Goal: Information Seeking & Learning: Learn about a topic

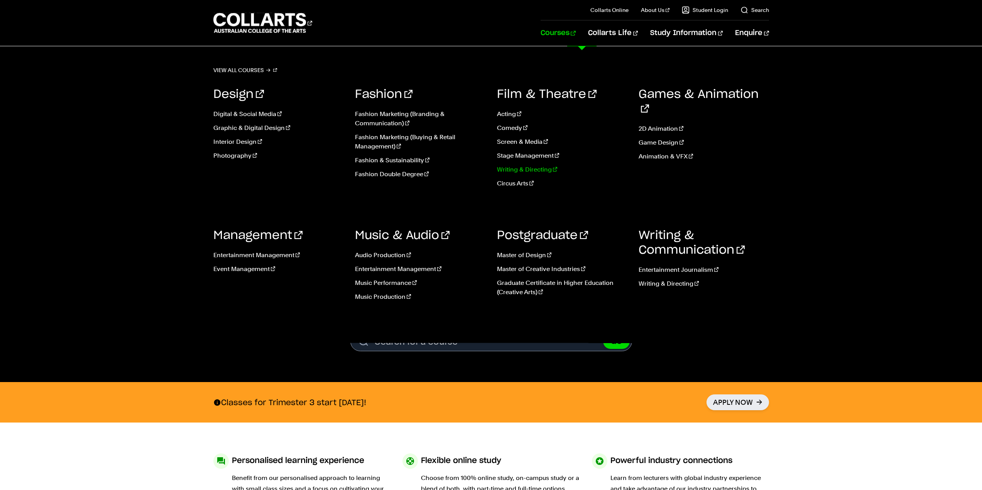
click at [525, 169] on link "Writing & Directing" at bounding box center [562, 169] width 130 height 9
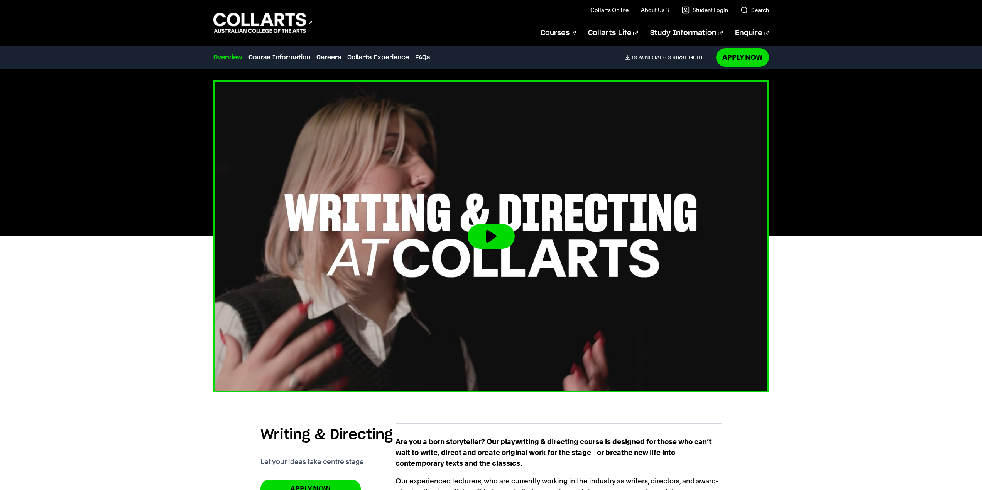
scroll to position [347, 0]
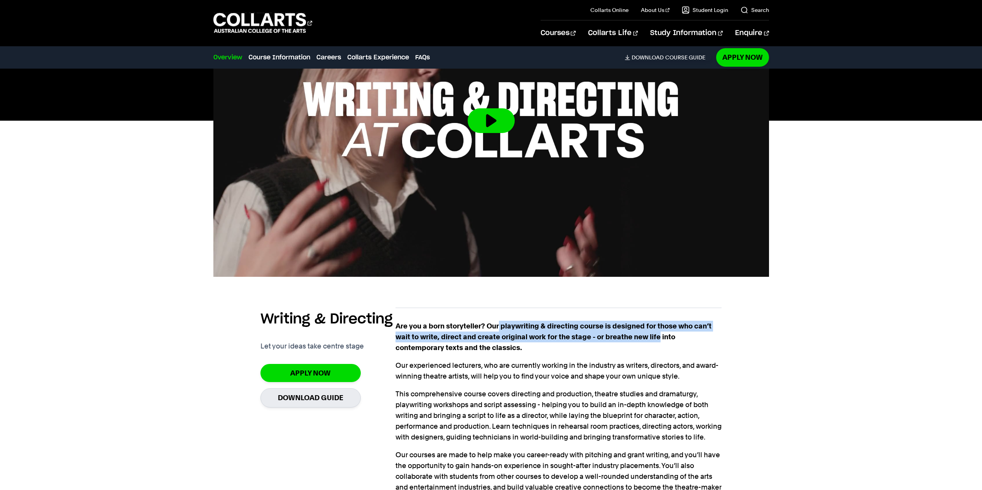
drag, startPoint x: 499, startPoint y: 322, endPoint x: 662, endPoint y: 341, distance: 163.5
click at [662, 341] on p "Are you a born storyteller? Our playwriting & directing course is designed for …" at bounding box center [558, 337] width 326 height 32
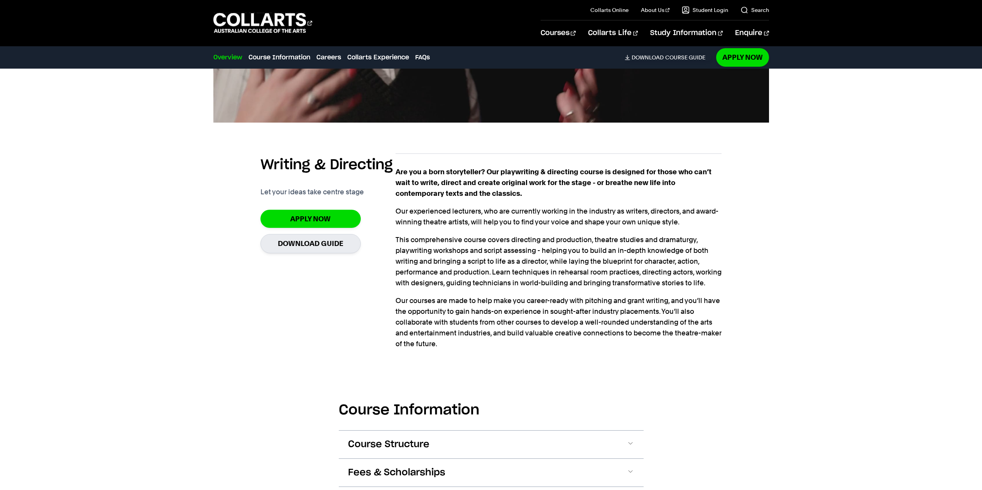
scroll to position [463, 0]
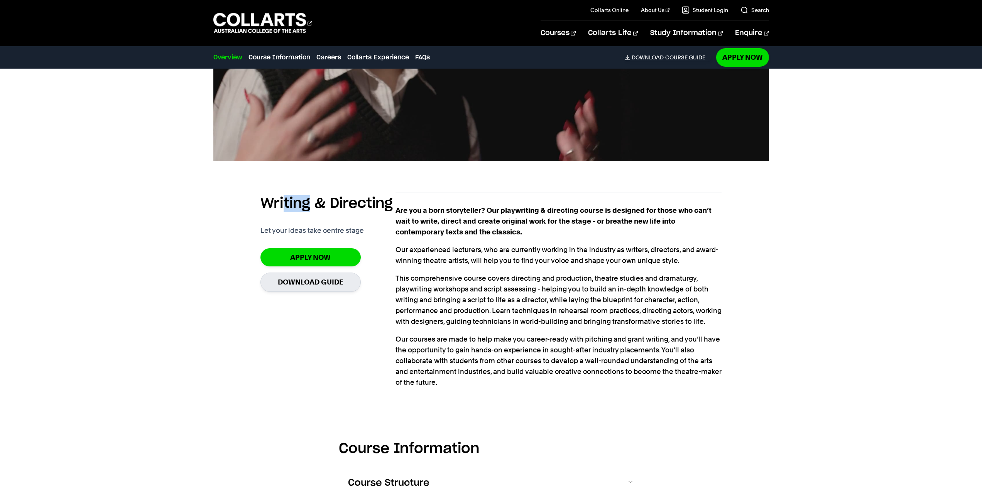
drag, startPoint x: 292, startPoint y: 201, endPoint x: 343, endPoint y: 201, distance: 50.5
click at [334, 200] on h2 "Writing & Directing" at bounding box center [326, 203] width 132 height 17
click at [344, 201] on h2 "Writing & Directing" at bounding box center [326, 203] width 132 height 17
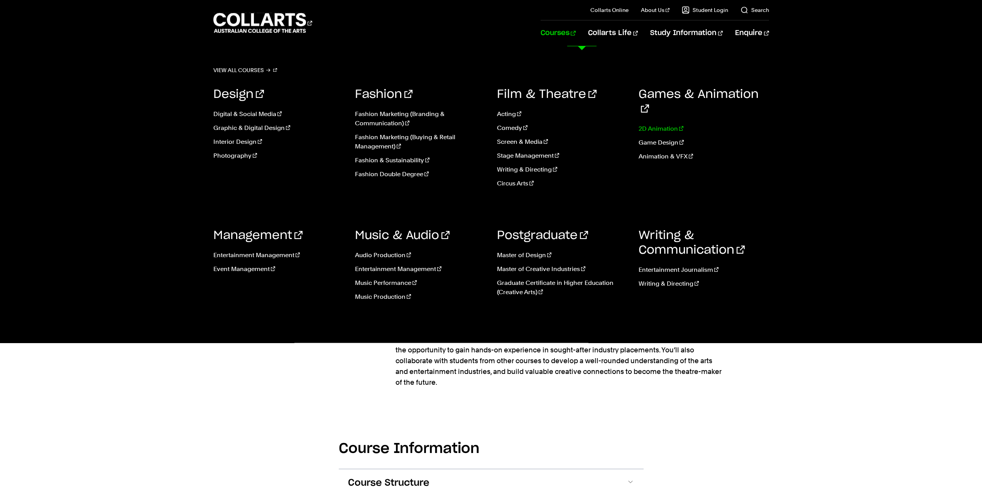
click at [661, 124] on link "2D Animation" at bounding box center [703, 128] width 130 height 9
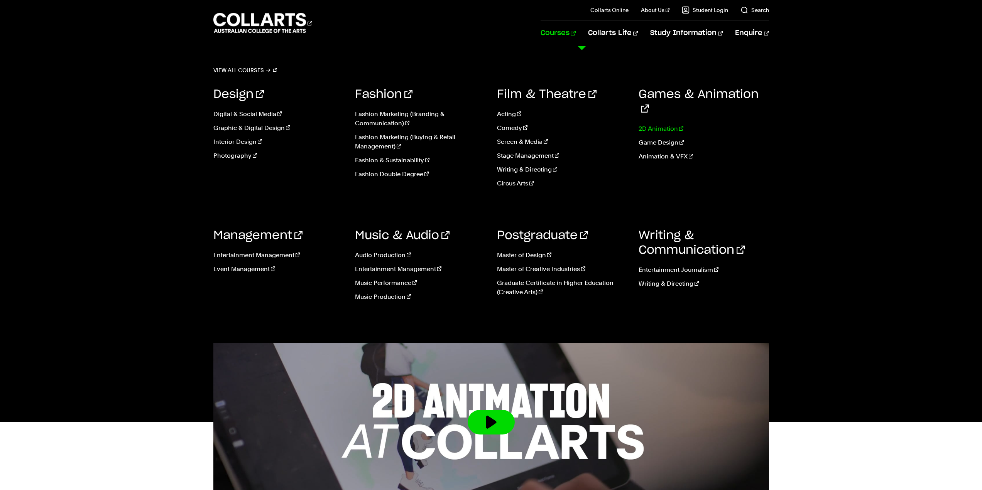
click at [657, 124] on link "2D Animation" at bounding box center [703, 128] width 130 height 9
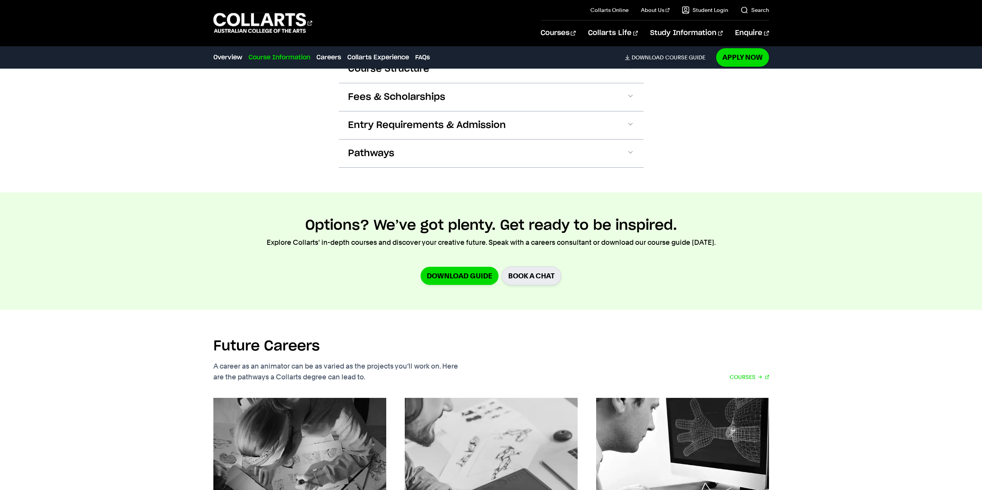
scroll to position [1003, 0]
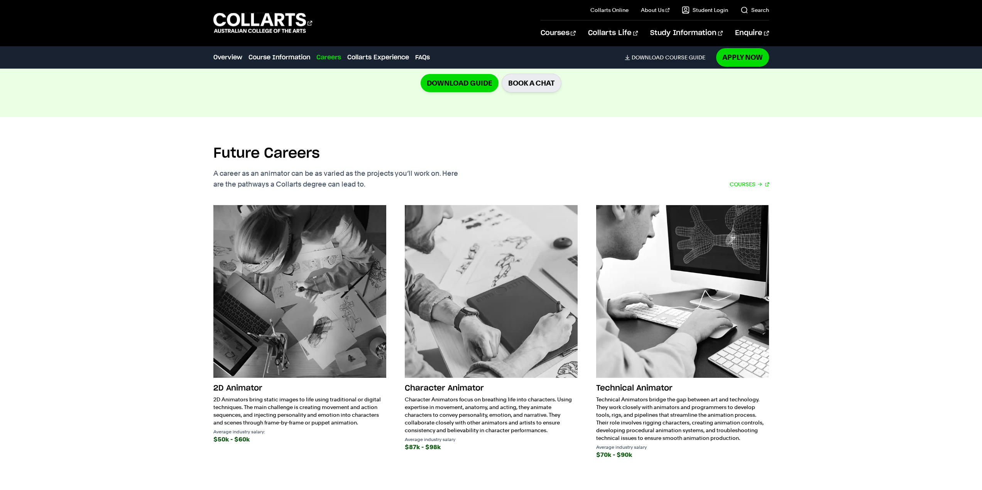
click at [853, 266] on div "Future Careers A career as an animator can be as varied as the projects you’ll …" at bounding box center [491, 312] width 982 height 390
click at [853, 265] on div "Future Careers A career as an animator can be as varied as the projects you’ll …" at bounding box center [491, 312] width 982 height 390
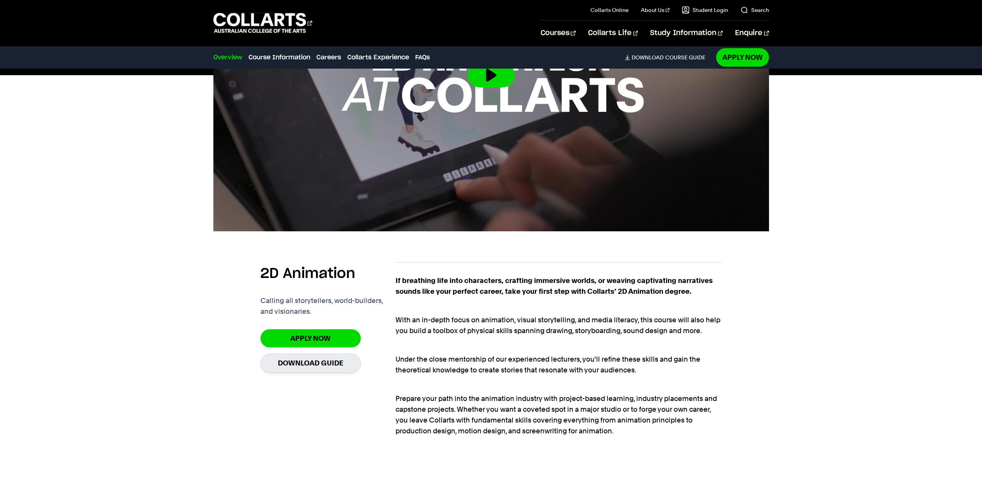
scroll to position [386, 0]
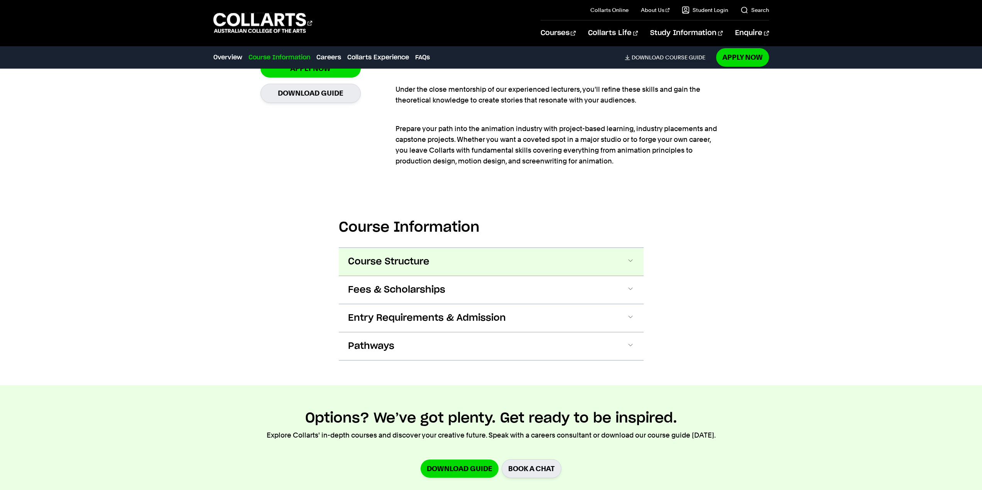
click at [457, 257] on button "Course Structure" at bounding box center [491, 262] width 305 height 28
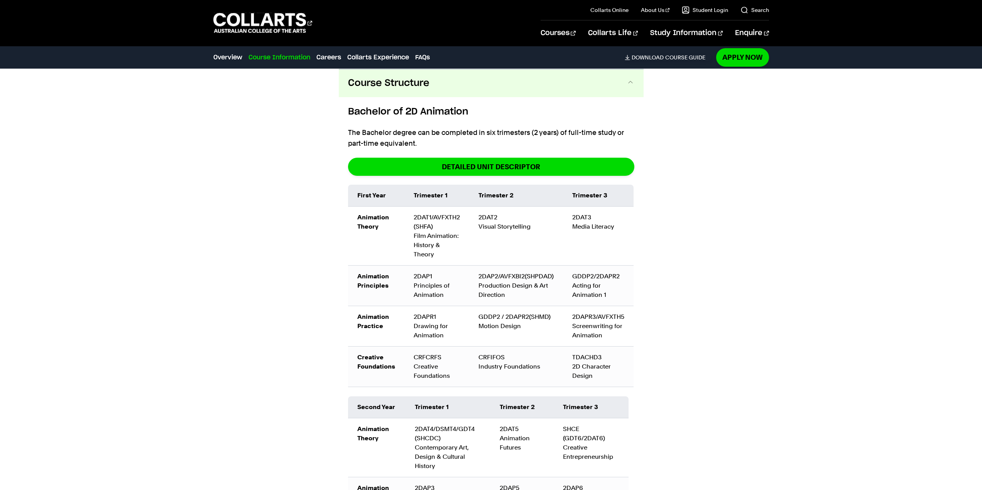
click at [517, 195] on td "Trimester 2" at bounding box center [516, 196] width 94 height 22
click at [461, 193] on td "Trimester 1" at bounding box center [436, 196] width 65 height 22
click at [676, 203] on div "Course Information Course Structure Bachelor of 2D Animation The Bachelor degre…" at bounding box center [491, 392] width 723 height 776
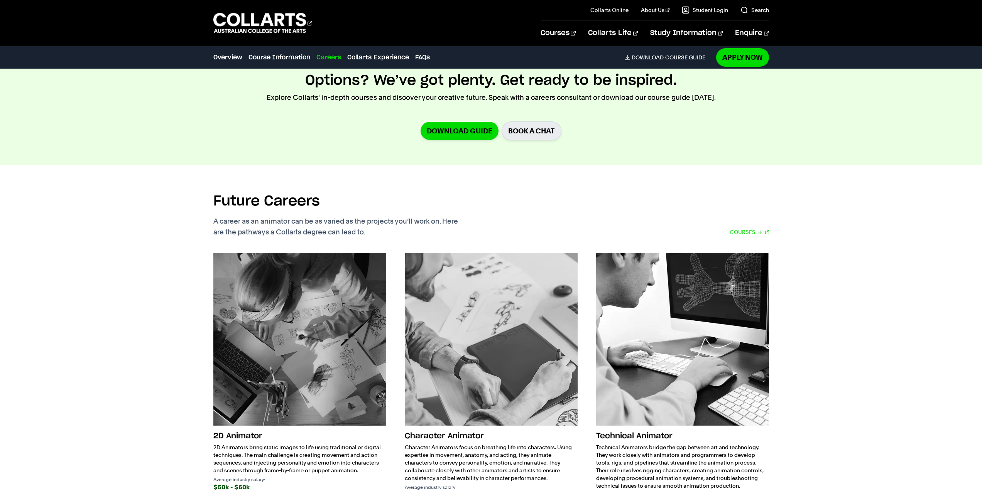
scroll to position [1606, 0]
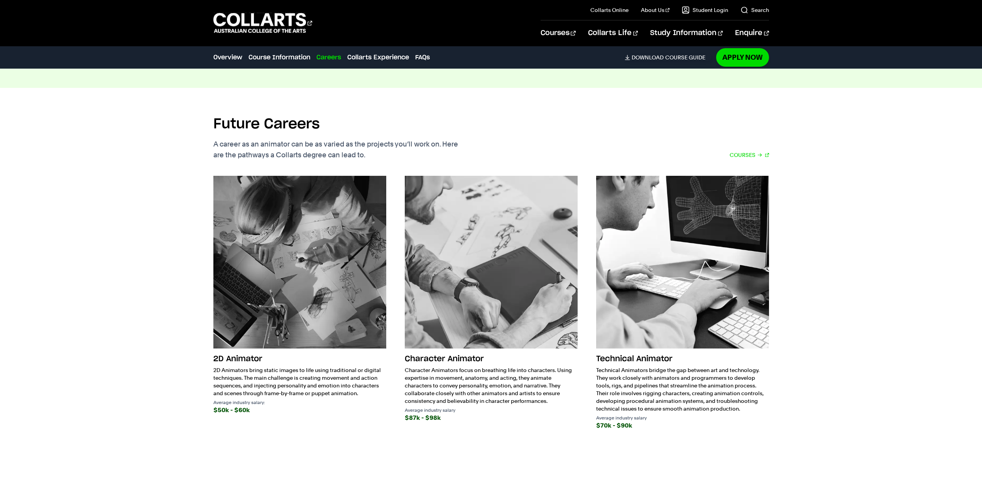
drag, startPoint x: 816, startPoint y: 215, endPoint x: 814, endPoint y: 208, distance: 6.8
click at [814, 208] on div "Future Careers A career as an animator can be as varied as the projects you’ll …" at bounding box center [491, 283] width 723 height 390
click at [871, 418] on div "Future Careers A career as an animator can be as varied as the projects you’ll …" at bounding box center [491, 283] width 982 height 390
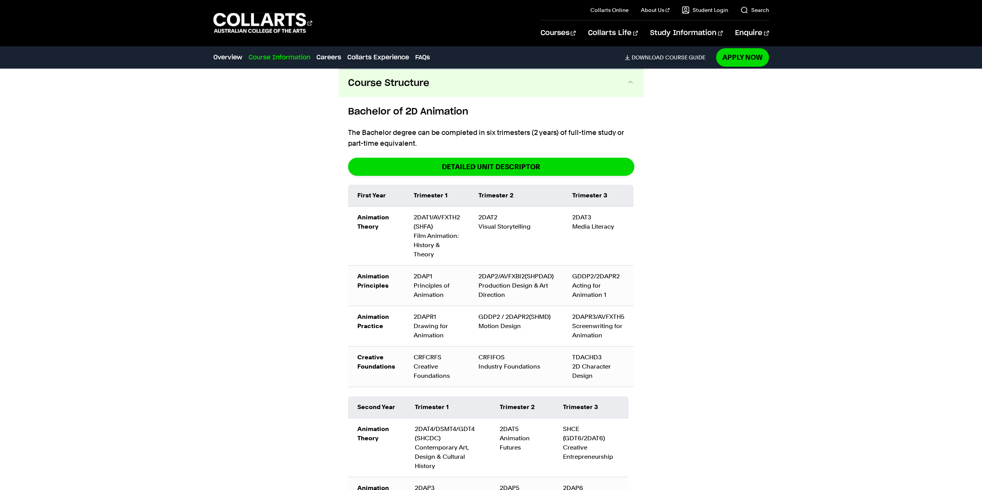
scroll to position [757, 0]
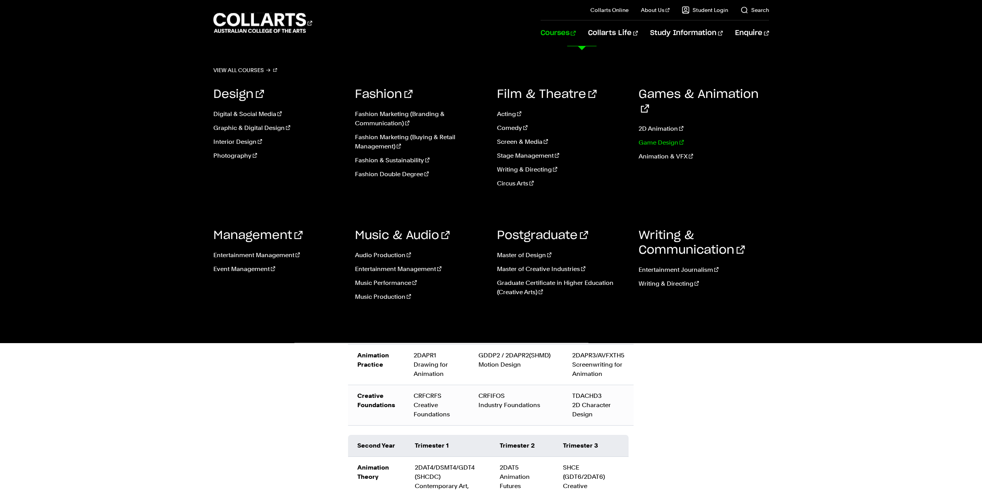
click at [664, 138] on link "Game Design" at bounding box center [703, 142] width 130 height 9
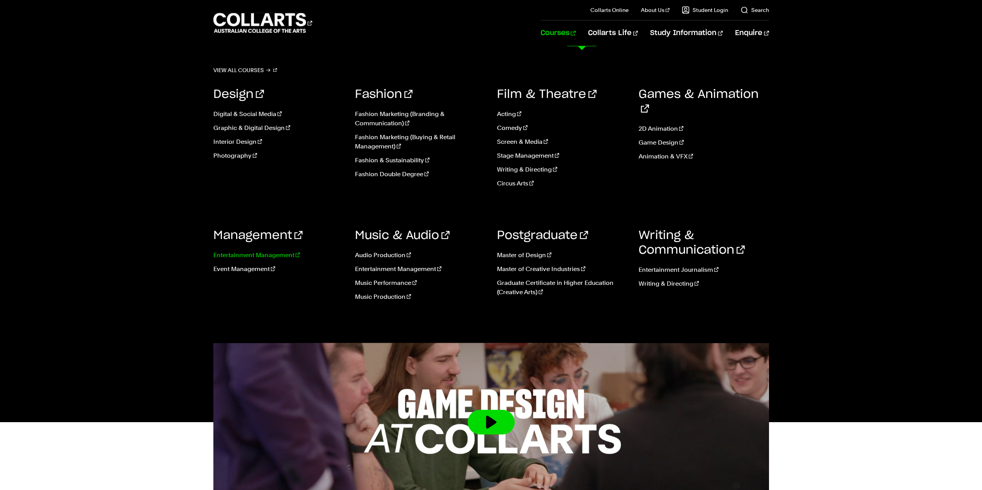
click at [257, 256] on link "Entertainment Management" at bounding box center [278, 255] width 130 height 9
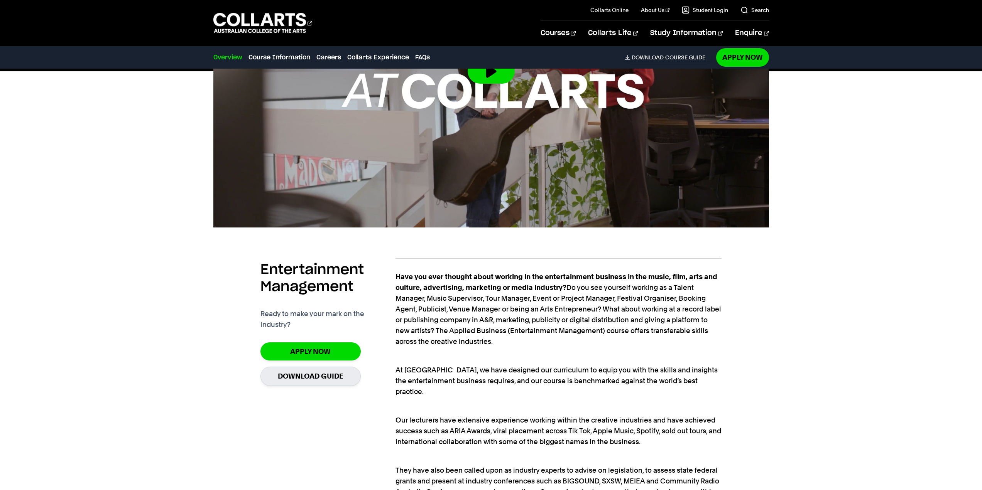
drag, startPoint x: 861, startPoint y: 406, endPoint x: 789, endPoint y: 357, distance: 86.6
click at [860, 405] on section "2 years 60 hours of industry placement STUDY MODES On Campus, Online NEXT INTAK…" at bounding box center [491, 273] width 982 height 876
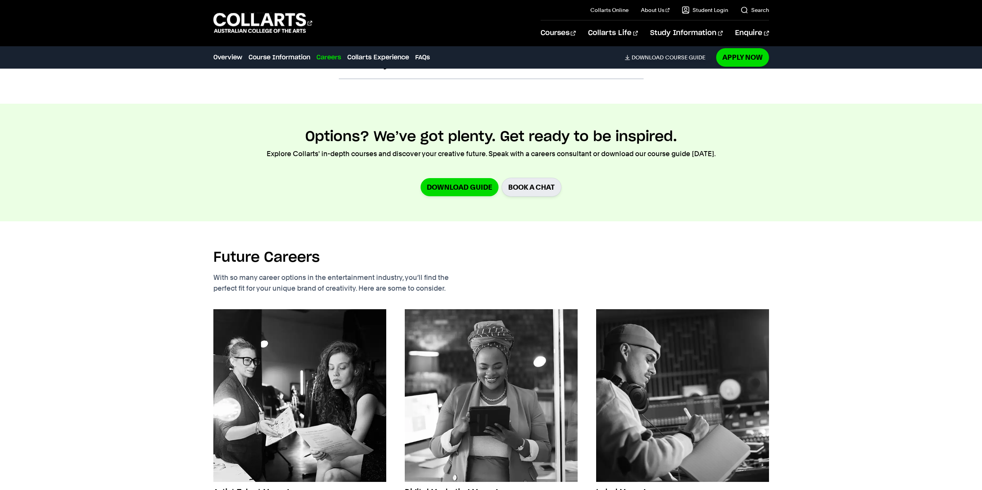
scroll to position [1234, 0]
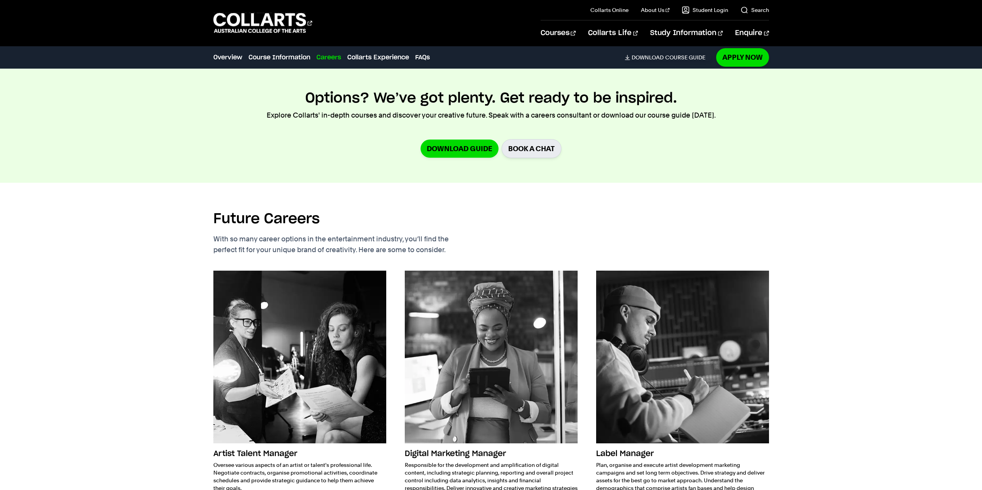
drag, startPoint x: 807, startPoint y: 219, endPoint x: 798, endPoint y: 206, distance: 15.7
click at [798, 206] on div "Future Careers With so many career options in the entertainment industry, you’l…" at bounding box center [491, 389] width 723 height 413
click at [826, 276] on div "Future Careers With so many career options in the entertainment industry, you’l…" at bounding box center [491, 389] width 723 height 413
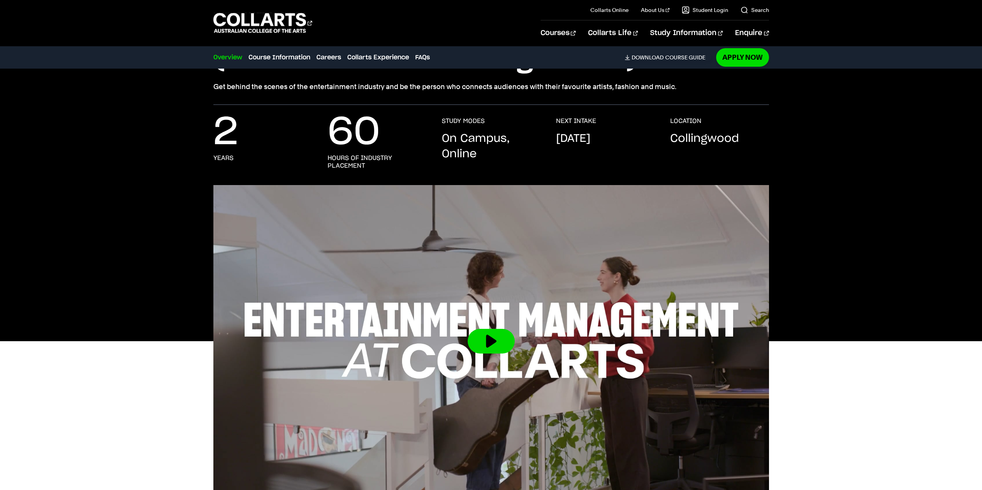
scroll to position [0, 0]
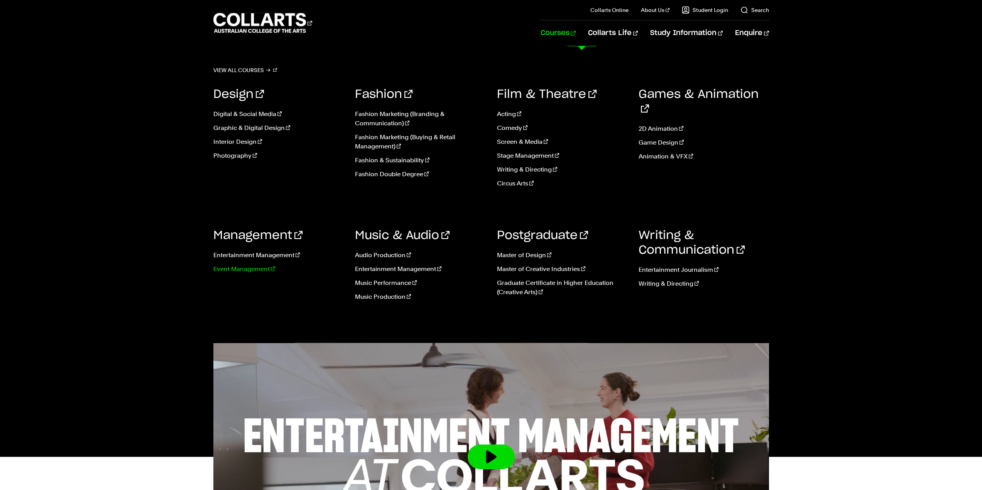
click at [250, 270] on link "Event Management" at bounding box center [278, 269] width 130 height 9
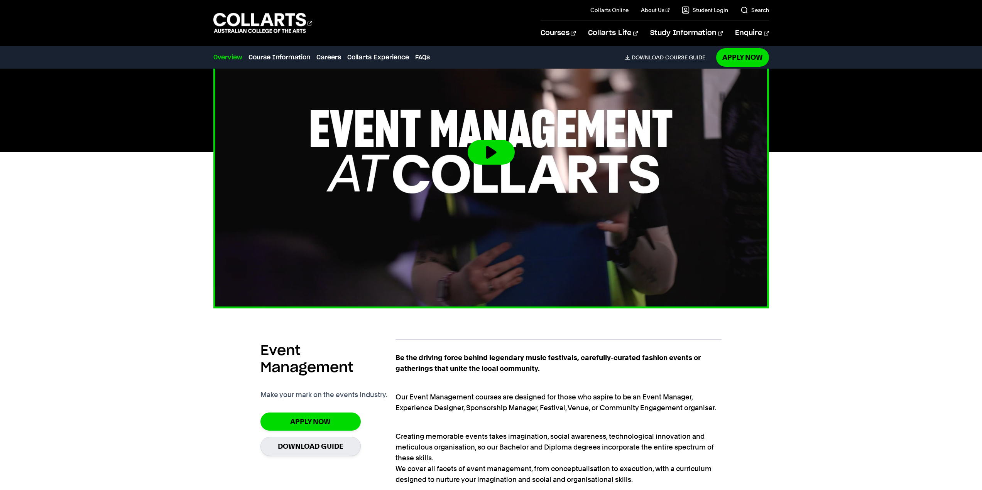
scroll to position [193, 0]
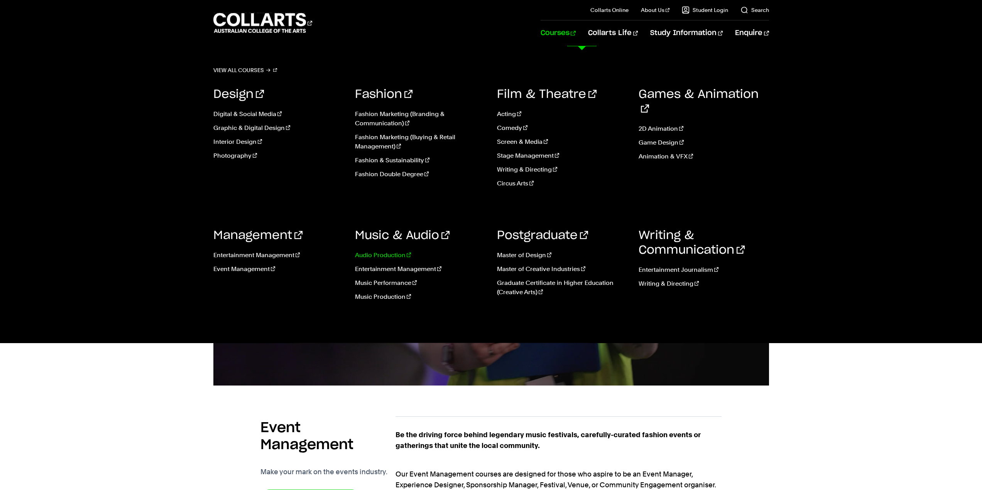
click at [386, 255] on link "Audio Production" at bounding box center [420, 255] width 130 height 9
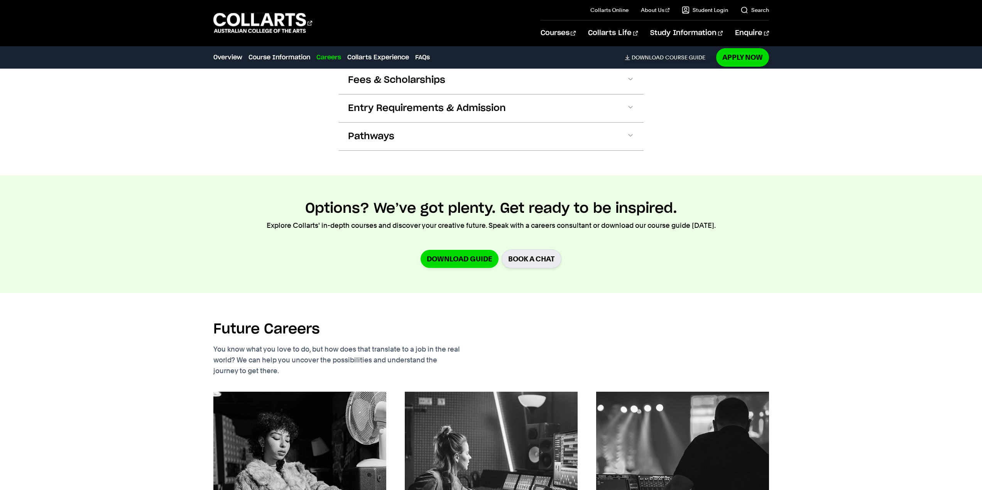
scroll to position [1003, 0]
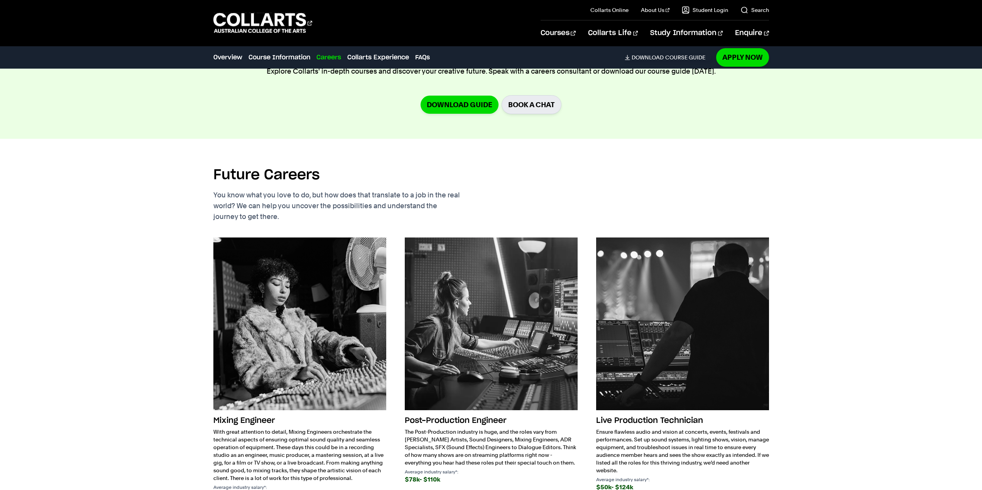
drag, startPoint x: 838, startPoint y: 277, endPoint x: 827, endPoint y: 243, distance: 36.1
click at [827, 243] on div "Future Careers You know what you love to do, but how does that translate to a j…" at bounding box center [491, 343] width 723 height 408
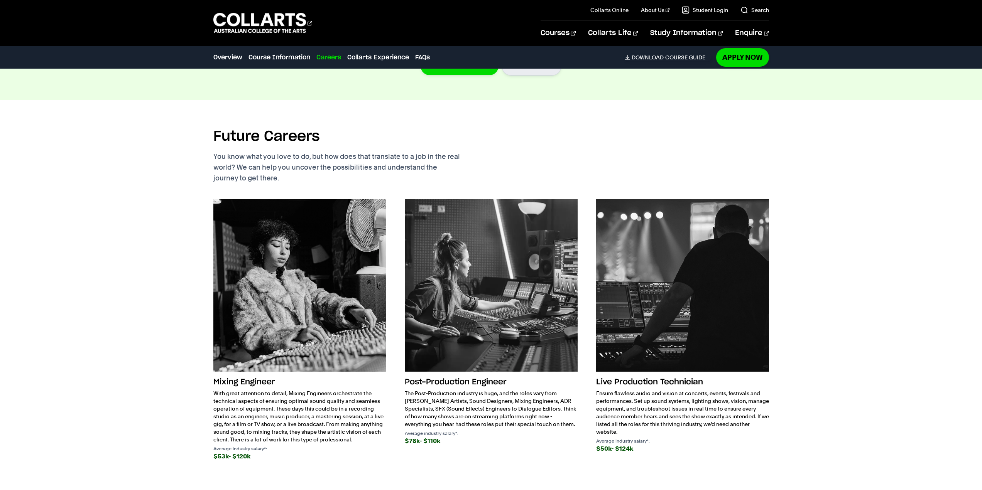
click at [842, 284] on div "Future Careers You know what you love to do, but how does that translate to a j…" at bounding box center [491, 304] width 723 height 408
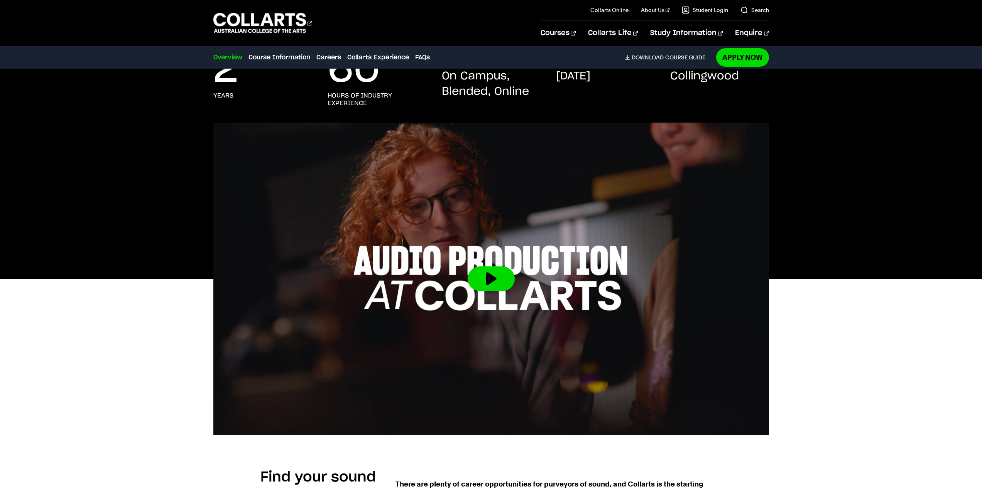
scroll to position [0, 0]
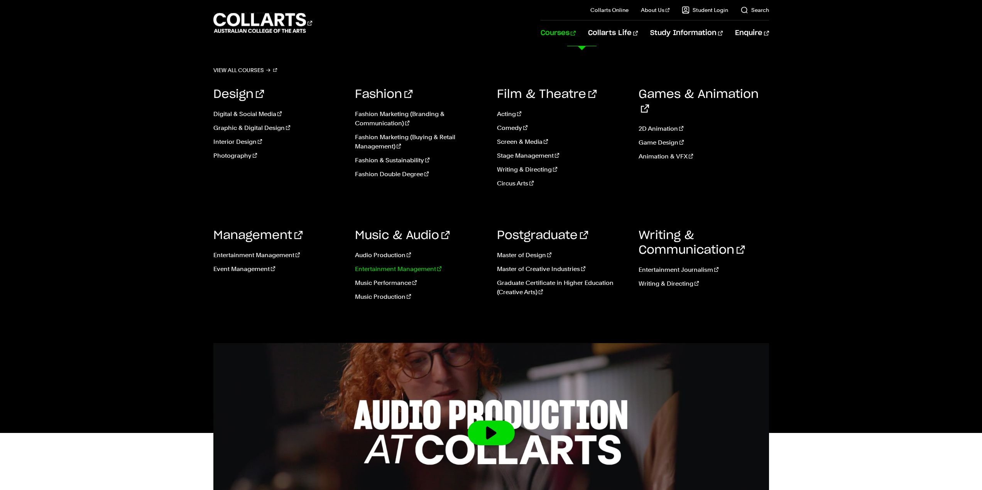
click at [411, 271] on link "Entertainment Management" at bounding box center [420, 269] width 130 height 9
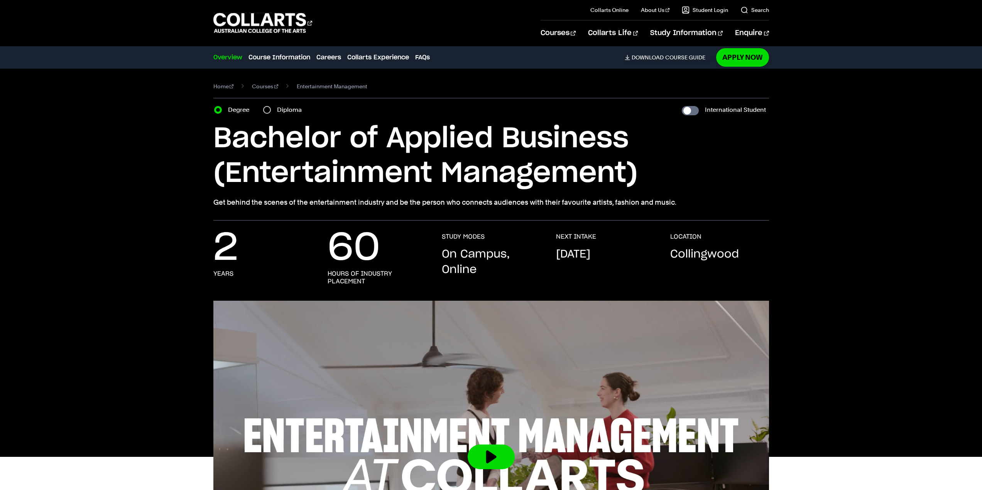
click at [516, 171] on h1 "Bachelor of Applied Business (Entertainment Management)" at bounding box center [491, 156] width 556 height 69
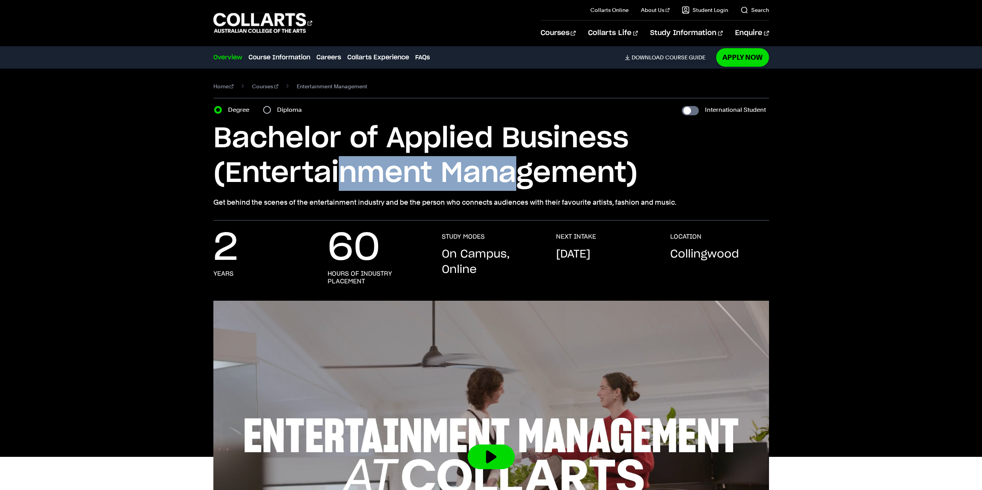
click at [517, 171] on h1 "Bachelor of Applied Business (Entertainment Management)" at bounding box center [491, 156] width 556 height 69
drag, startPoint x: 377, startPoint y: 187, endPoint x: 546, endPoint y: 176, distance: 170.1
click at [546, 176] on h1 "Bachelor of Applied Business (Entertainment Management)" at bounding box center [491, 156] width 556 height 69
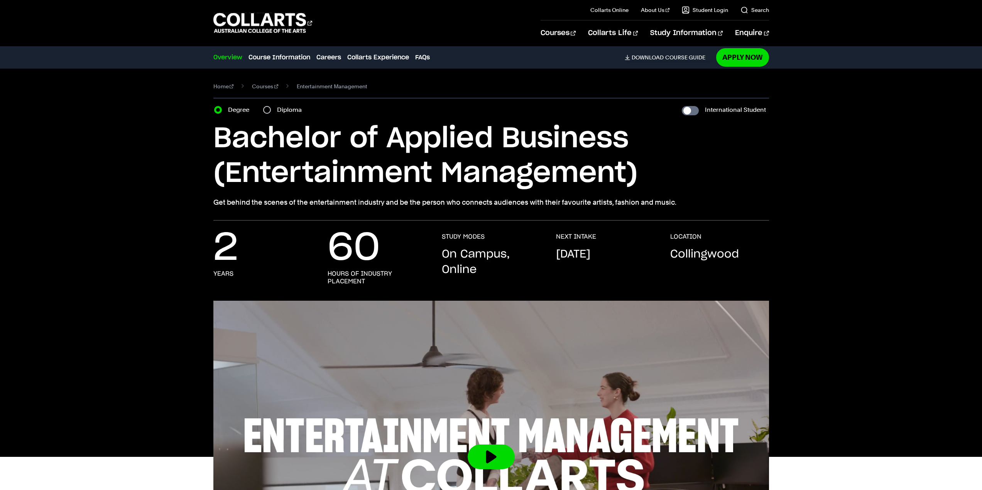
click at [546, 176] on h1 "Bachelor of Applied Business (Entertainment Management)" at bounding box center [491, 156] width 556 height 69
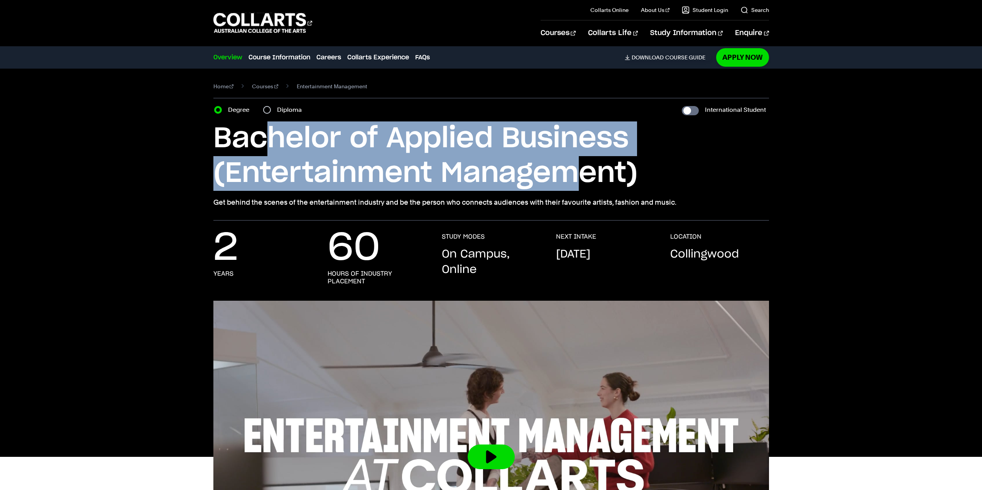
drag, startPoint x: 270, startPoint y: 149, endPoint x: 565, endPoint y: 164, distance: 295.9
click at [565, 164] on h1 "Bachelor of Applied Business (Entertainment Management)" at bounding box center [491, 156] width 556 height 69
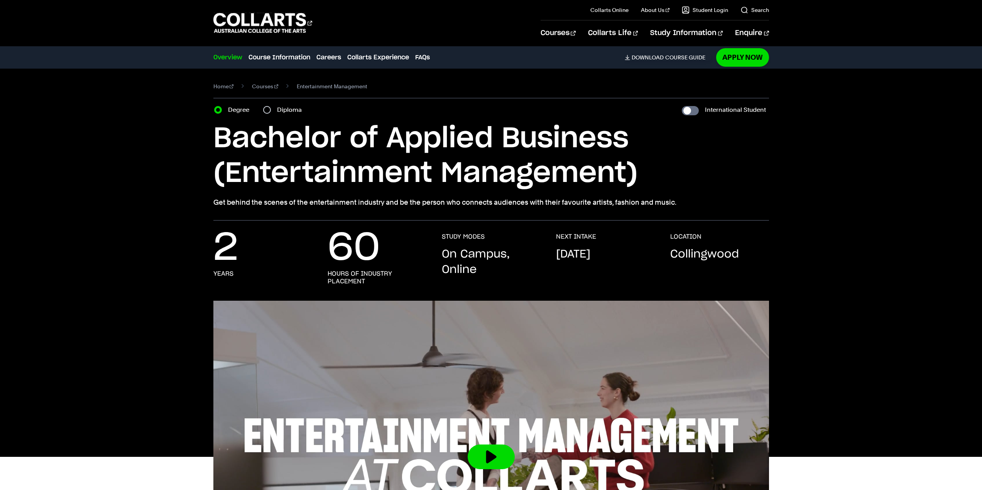
click at [447, 155] on h1 "Bachelor of Applied Business (Entertainment Management)" at bounding box center [491, 156] width 556 height 69
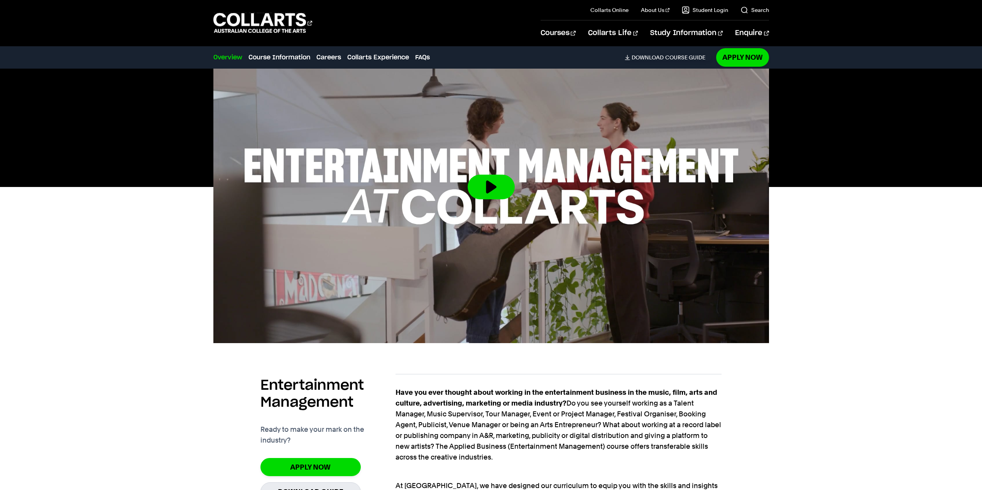
scroll to position [347, 0]
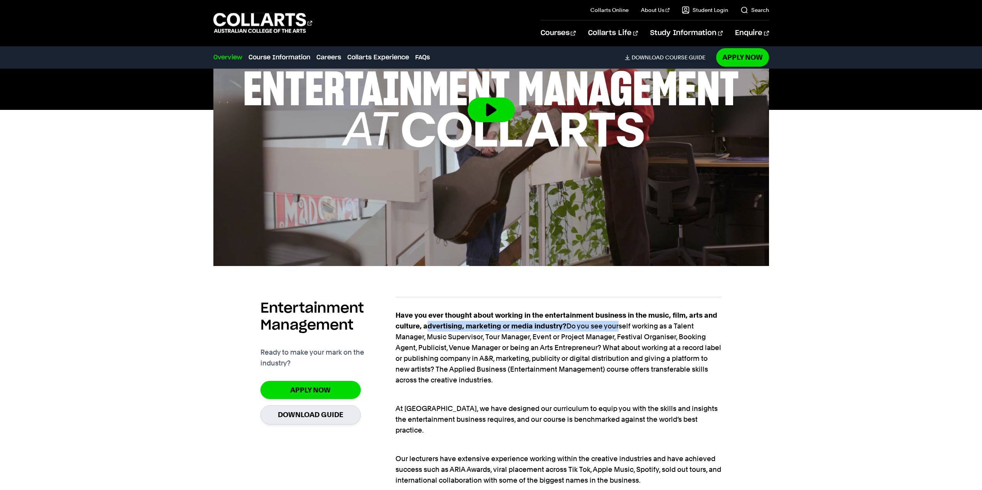
drag, startPoint x: 436, startPoint y: 321, endPoint x: 639, endPoint y: 321, distance: 203.3
click at [638, 321] on p "Have you ever thought about working in the entertainment business in the music,…" at bounding box center [558, 348] width 326 height 76
click at [640, 321] on p "Have you ever thought about working in the entertainment business in the music,…" at bounding box center [558, 348] width 326 height 76
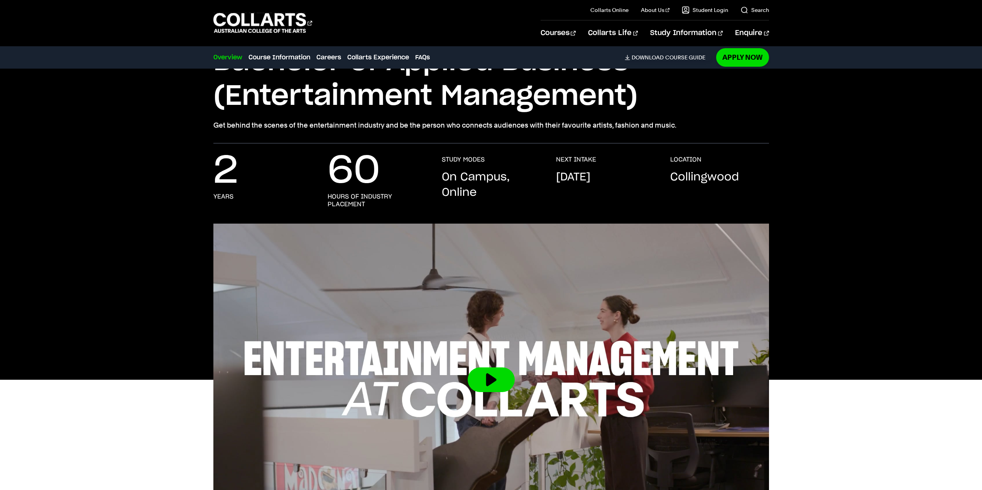
scroll to position [231, 0]
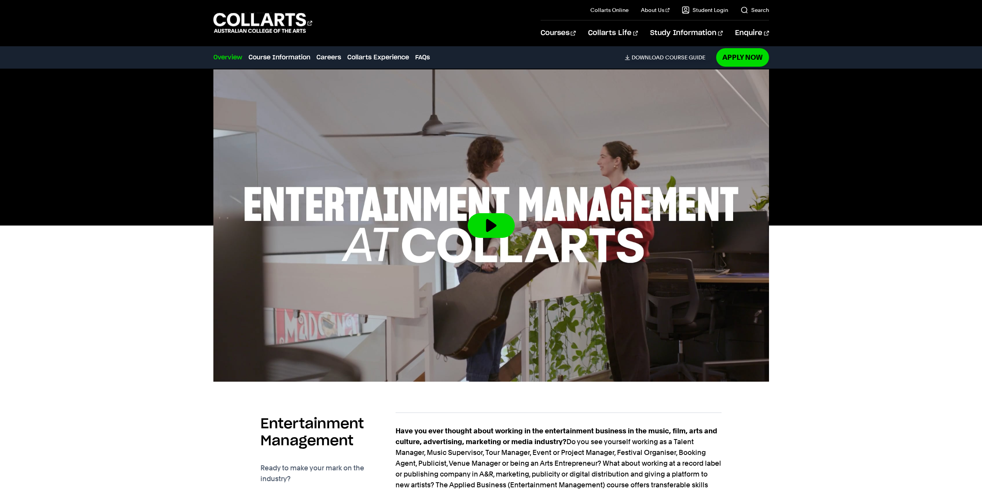
click at [547, 465] on p "Have you ever thought about working in the entertainment business in the music,…" at bounding box center [558, 464] width 326 height 76
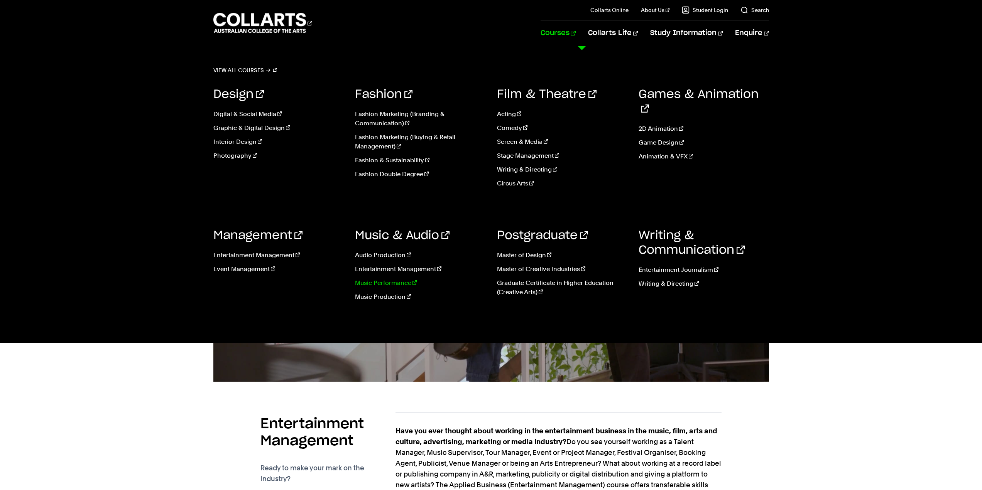
click at [392, 283] on link "Music Performance" at bounding box center [420, 283] width 130 height 9
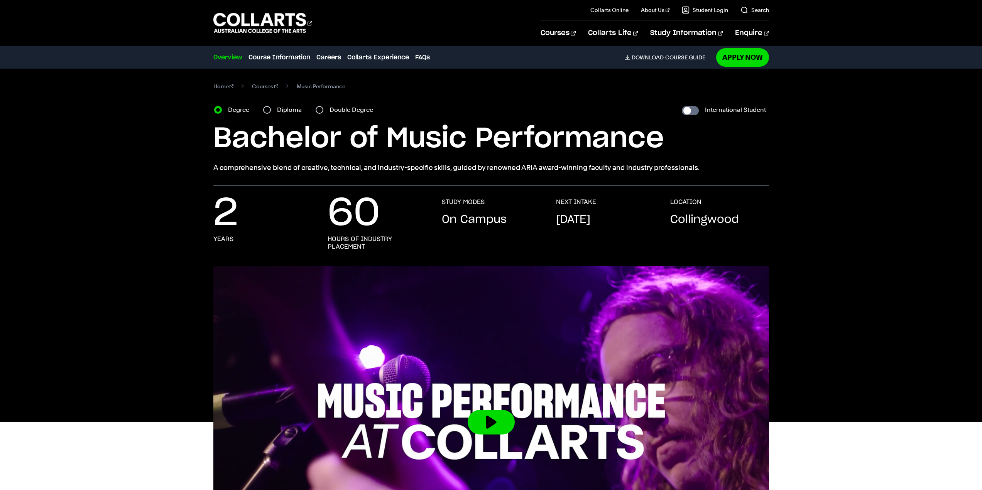
drag, startPoint x: 867, startPoint y: 218, endPoint x: 817, endPoint y: 171, distance: 69.0
click at [847, 173] on div "Home Courses Music Performance Course variant Degree Diploma Double Degree Inte…" at bounding box center [491, 127] width 723 height 117
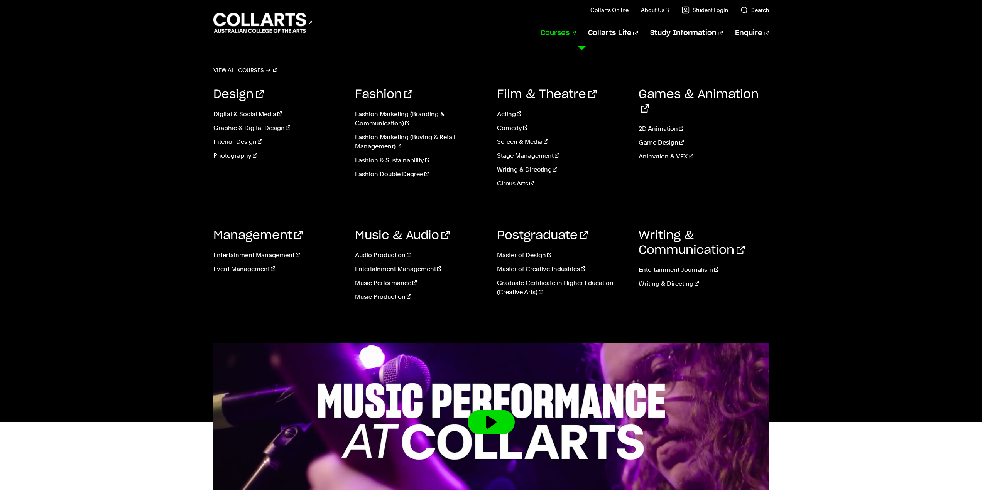
drag, startPoint x: 834, startPoint y: 257, endPoint x: 834, endPoint y: 227, distance: 29.7
click at [834, 227] on div "View all courses Design Digital & Social Media Graphic & Digital Design Interio…" at bounding box center [491, 194] width 723 height 297
